Goal: Information Seeking & Learning: Learn about a topic

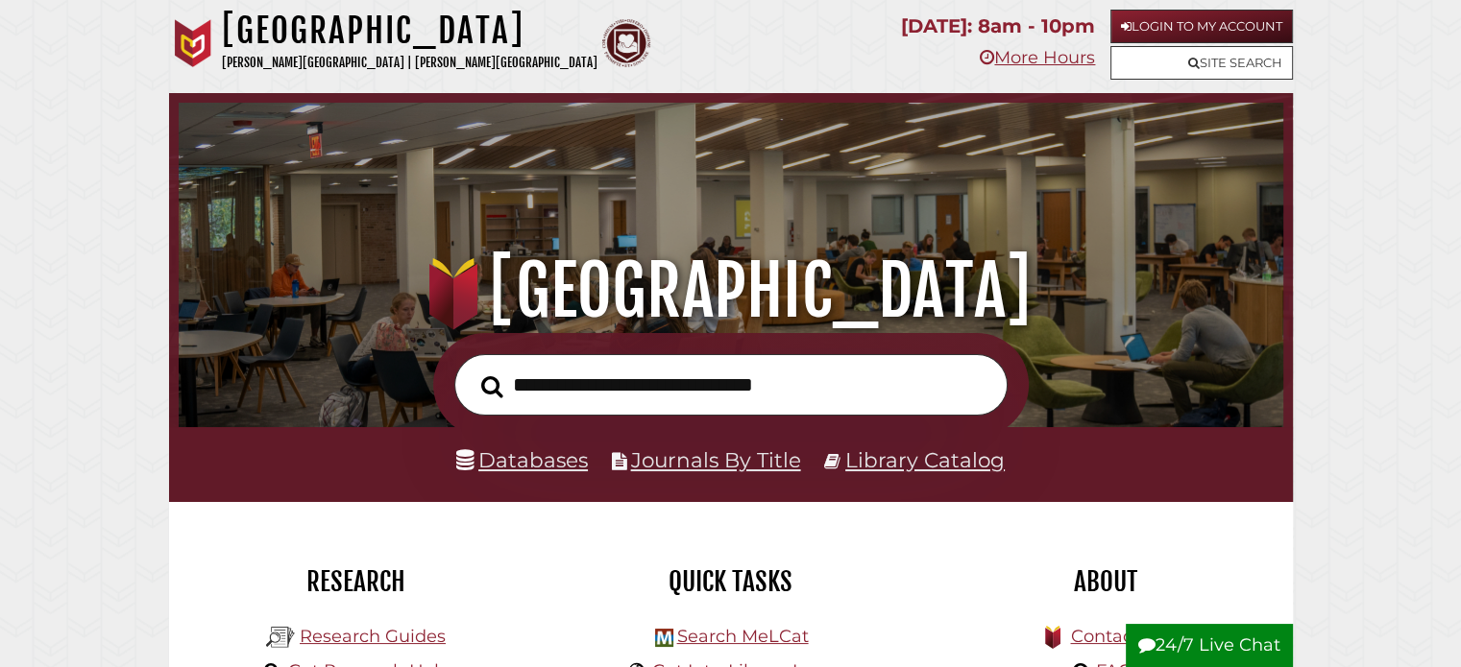
click at [650, 390] on input "text" at bounding box center [730, 385] width 553 height 62
click at [559, 460] on link "Databases" at bounding box center [522, 459] width 132 height 25
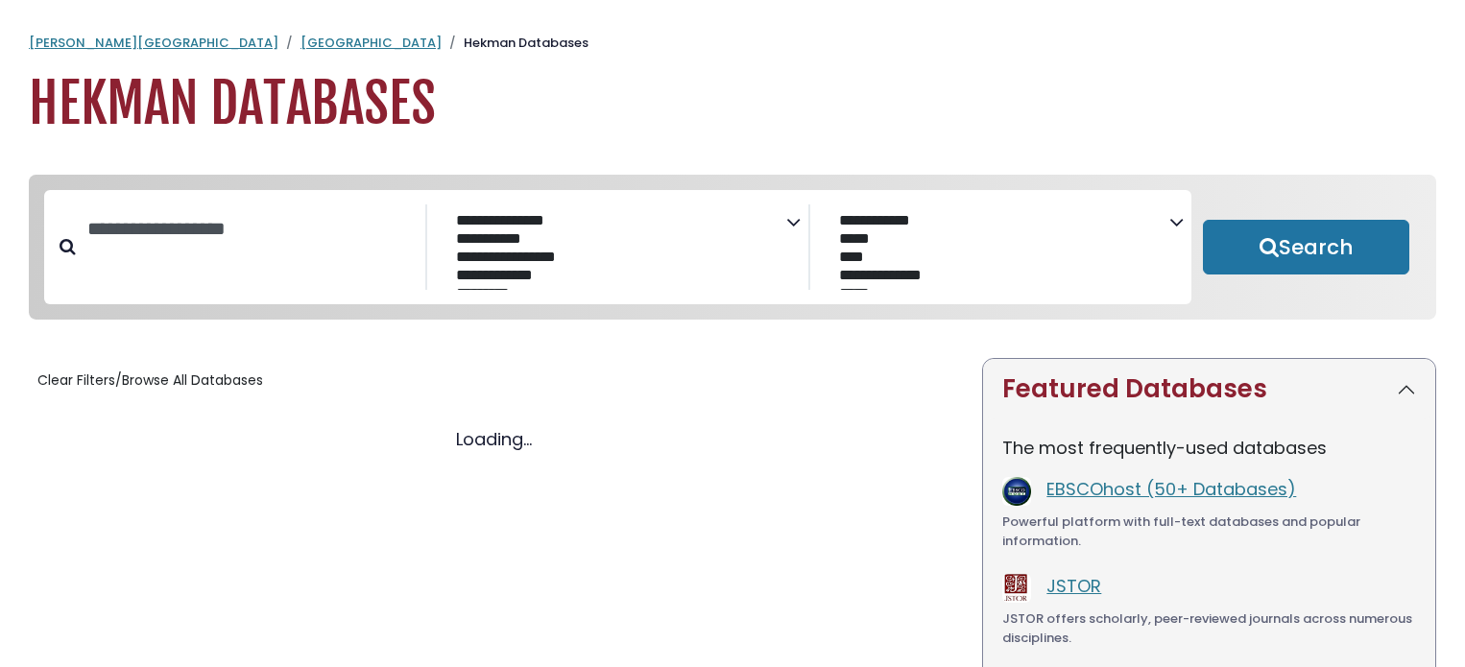
select select "Database Subject Filter"
select select "Database Vendors Filter"
select select "Database Subject Filter"
select select "Database Vendors Filter"
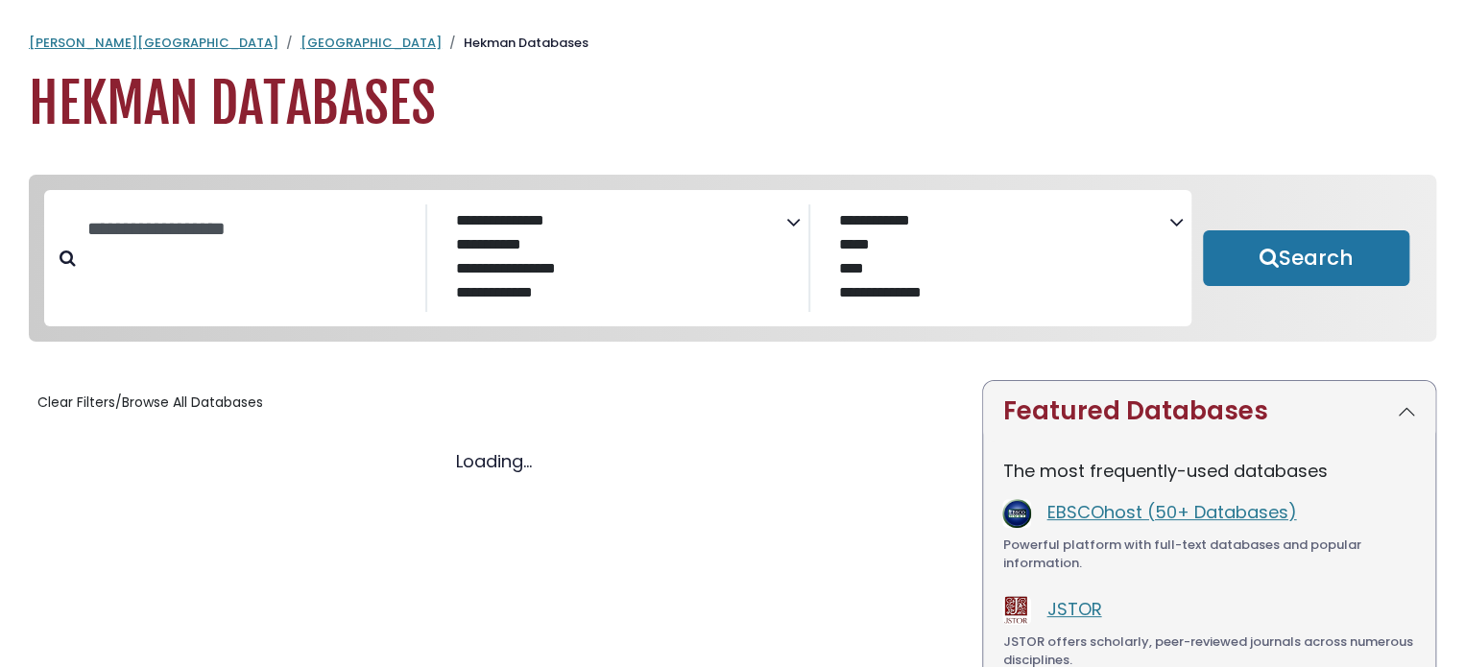
select select "Database Subject Filter"
select select "Database Vendors Filter"
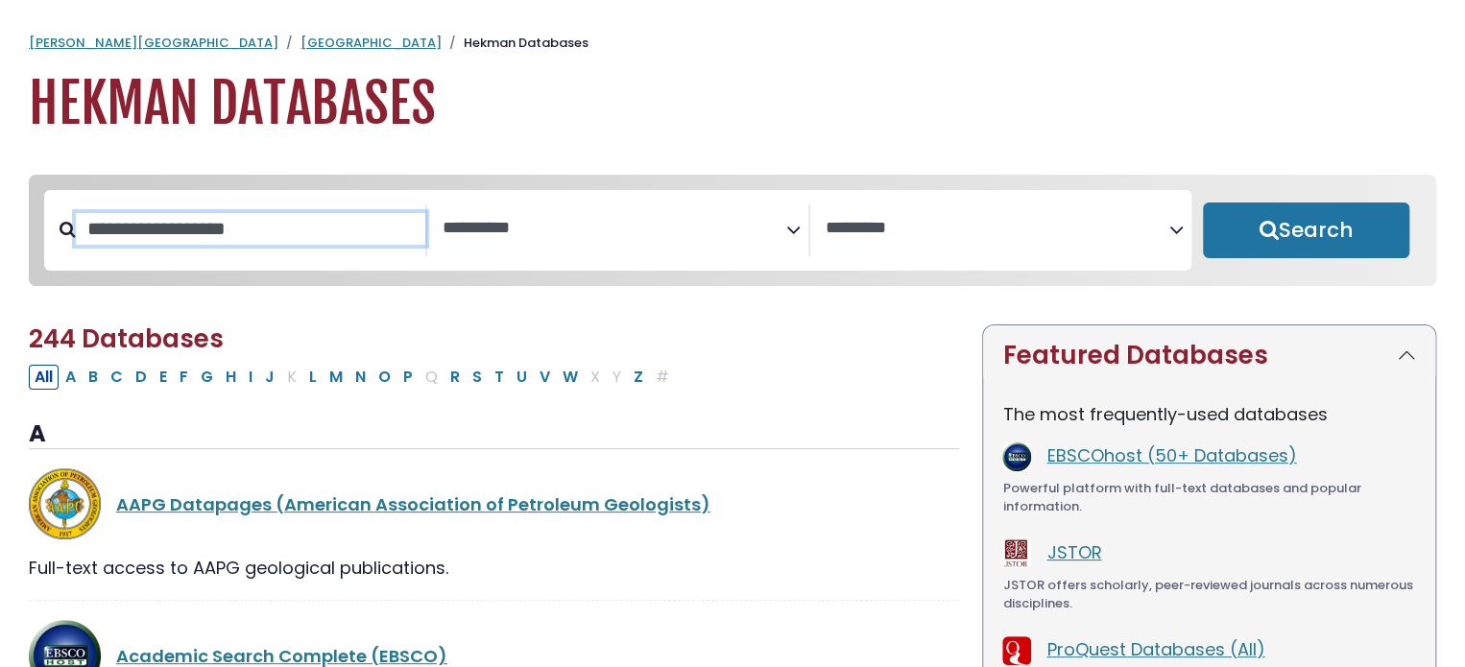
click at [227, 232] on input "Search database by title or keyword" at bounding box center [251, 229] width 350 height 32
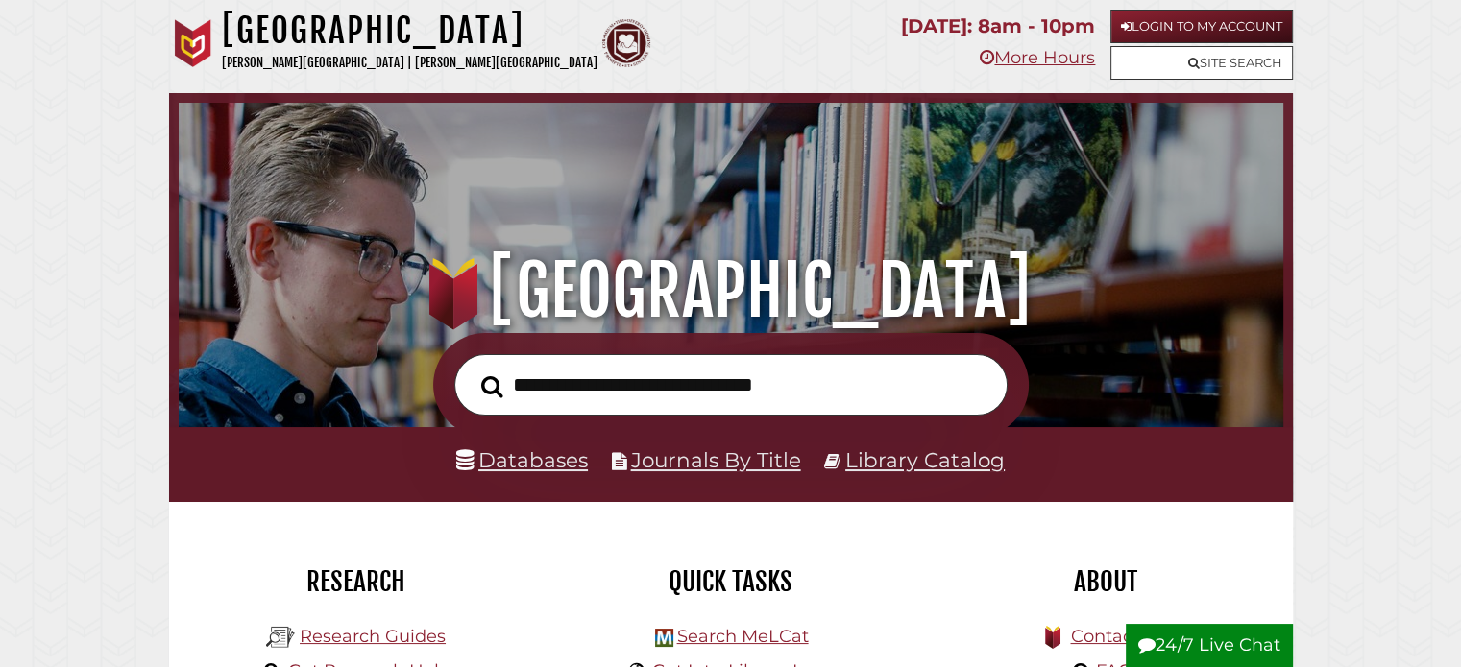
scroll to position [365, 1095]
click at [577, 401] on input "text" at bounding box center [730, 385] width 553 height 62
type input "**********"
click at [472, 370] on button "Search" at bounding box center [492, 387] width 41 height 34
